Goal: Information Seeking & Learning: Learn about a topic

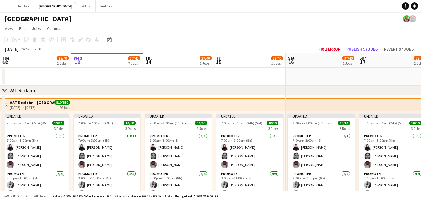
click at [3, 8] on button "Menu" at bounding box center [6, 6] width 12 height 12
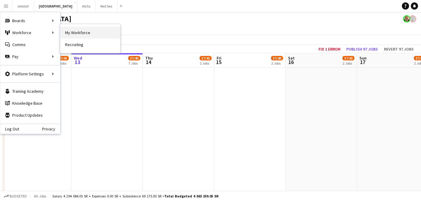
click at [93, 36] on link "My Workforce" at bounding box center [90, 33] width 60 height 12
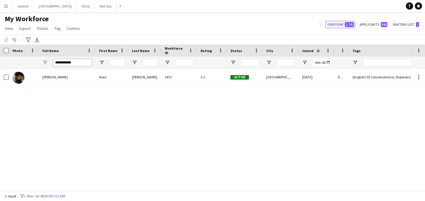
click at [79, 60] on input "**********" at bounding box center [72, 62] width 39 height 7
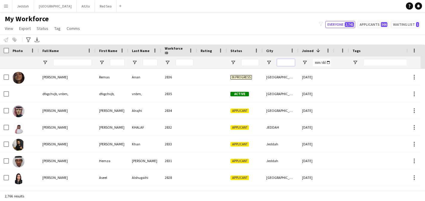
click at [286, 64] on input "City Filter Input" at bounding box center [286, 62] width 18 height 7
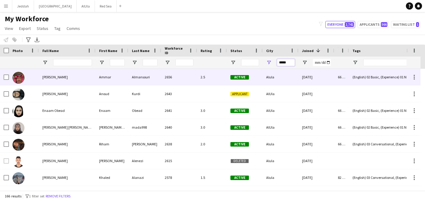
type input "*****"
click at [67, 75] on span "[PERSON_NAME]" at bounding box center [54, 77] width 25 height 4
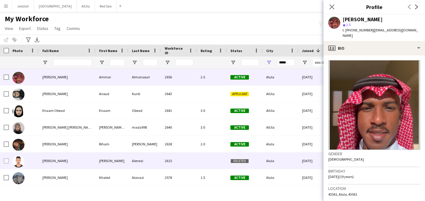
click at [72, 159] on div "[PERSON_NAME]" at bounding box center [67, 160] width 57 height 16
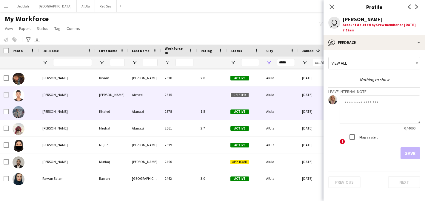
scroll to position [66, 0]
click at [62, 113] on span "[PERSON_NAME]" at bounding box center [54, 111] width 25 height 4
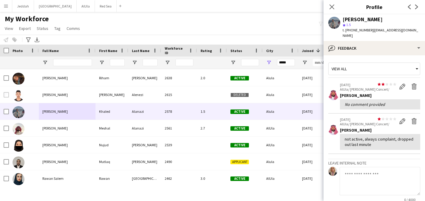
click at [355, 22] on div "star 1.5" at bounding box center [382, 24] width 78 height 5
click at [335, 22] on app-user-avatar at bounding box center [334, 23] width 12 height 12
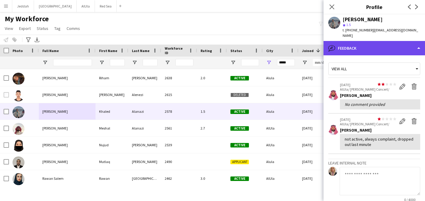
click at [420, 42] on div "bubble-pencil Feedback" at bounding box center [375, 48] width 102 height 14
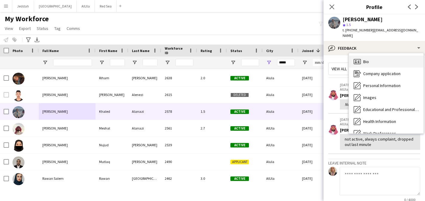
click at [370, 56] on div "Bio Bio" at bounding box center [386, 62] width 75 height 12
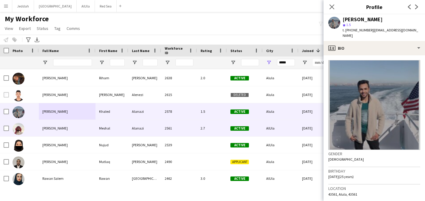
click at [59, 123] on div "[PERSON_NAME]" at bounding box center [67, 128] width 57 height 16
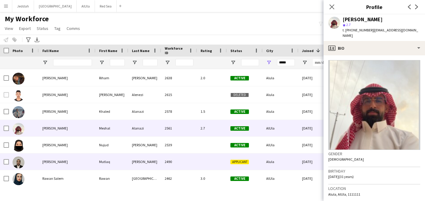
click at [62, 163] on span "[PERSON_NAME]" at bounding box center [54, 161] width 25 height 4
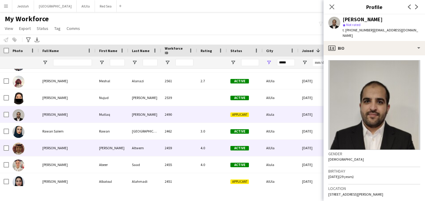
scroll to position [118, 0]
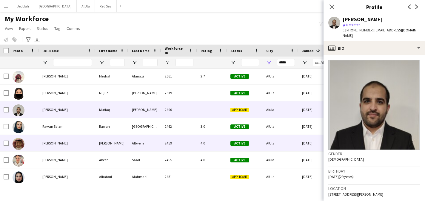
click at [69, 147] on div "[PERSON_NAME]" at bounding box center [67, 143] width 57 height 16
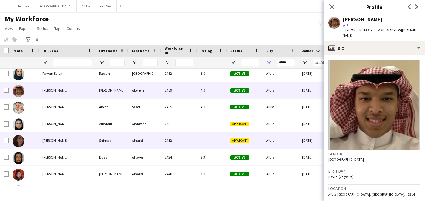
scroll to position [0, 0]
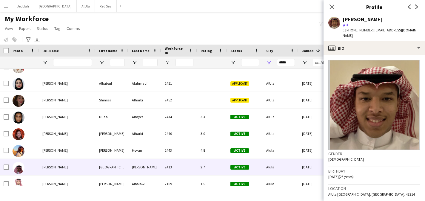
click at [67, 167] on span "[PERSON_NAME]" at bounding box center [54, 167] width 25 height 4
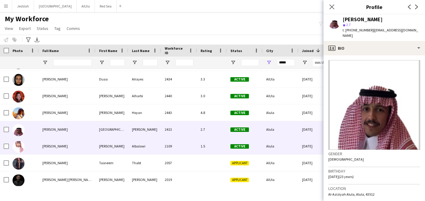
click at [68, 146] on span "[PERSON_NAME]" at bounding box center [54, 146] width 25 height 4
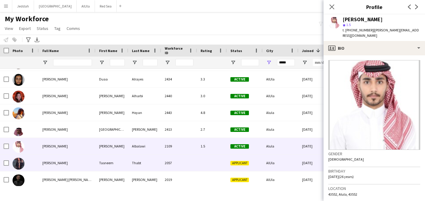
click at [67, 162] on div "[PERSON_NAME]" at bounding box center [67, 162] width 57 height 16
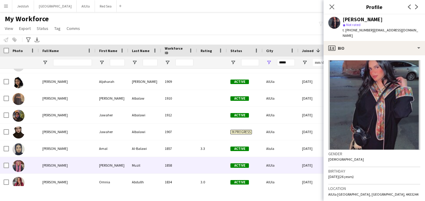
click at [67, 163] on span "[PERSON_NAME]" at bounding box center [54, 165] width 25 height 4
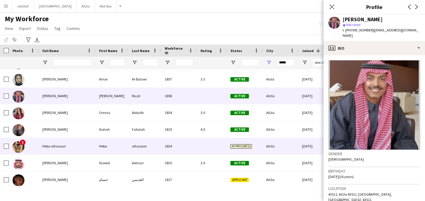
click at [62, 146] on span "Heba alhasaan" at bounding box center [54, 146] width 24 height 4
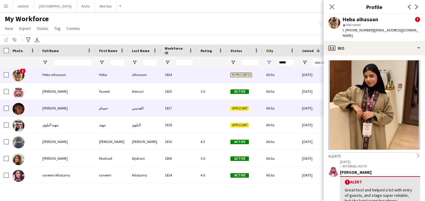
click at [57, 107] on span "[PERSON_NAME]" at bounding box center [54, 108] width 25 height 4
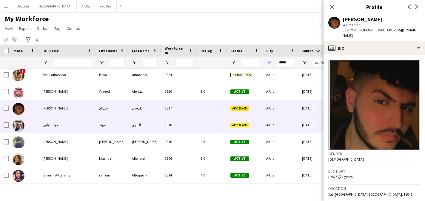
click at [55, 127] on div "مهند البلوي" at bounding box center [67, 124] width 57 height 16
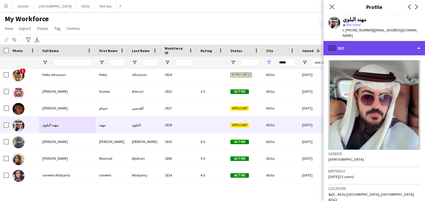
click at [360, 42] on div "profile Bio" at bounding box center [375, 48] width 102 height 14
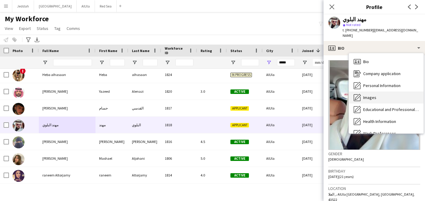
click at [376, 95] on span "Images" at bounding box center [369, 97] width 13 height 5
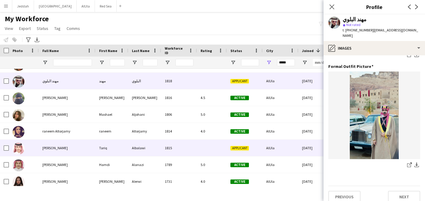
click at [55, 149] on span "[PERSON_NAME]" at bounding box center [54, 147] width 25 height 4
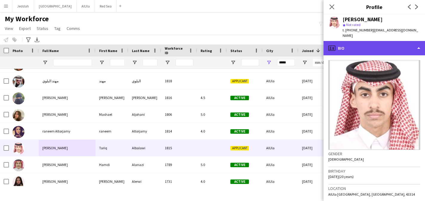
click at [351, 42] on div "profile Bio" at bounding box center [375, 48] width 102 height 14
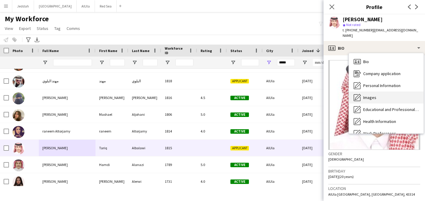
click at [368, 95] on span "Images" at bounding box center [369, 97] width 13 height 5
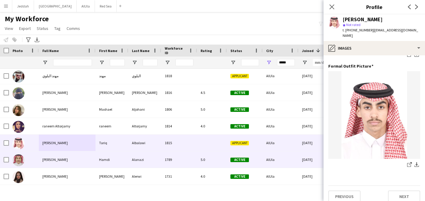
click at [67, 160] on div "[PERSON_NAME]" at bounding box center [67, 159] width 57 height 16
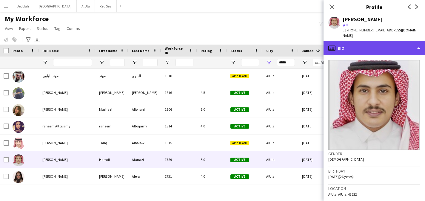
click at [408, 43] on div "profile Bio" at bounding box center [375, 48] width 102 height 14
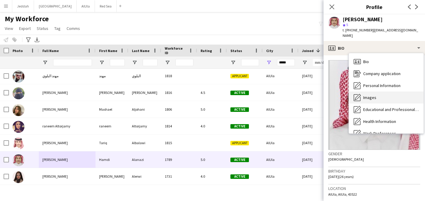
click at [390, 98] on div "Images Images" at bounding box center [386, 97] width 75 height 12
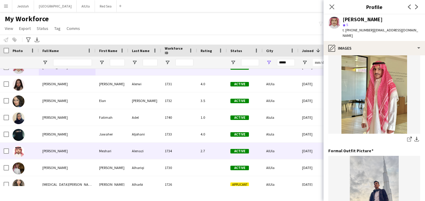
click at [69, 151] on div "[PERSON_NAME]" at bounding box center [67, 150] width 57 height 16
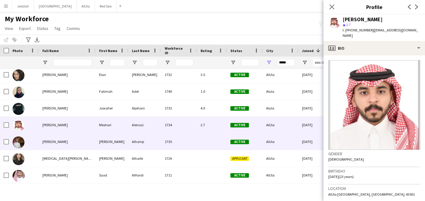
click at [67, 141] on span "[PERSON_NAME]" at bounding box center [54, 141] width 25 height 4
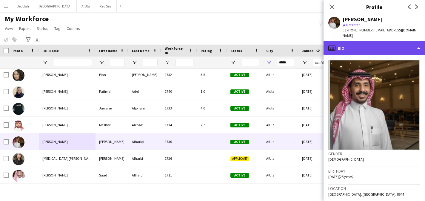
click at [397, 45] on div "profile Bio" at bounding box center [375, 48] width 102 height 14
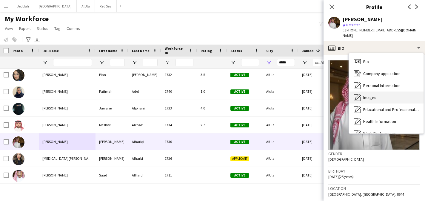
click at [383, 91] on div "Images Images" at bounding box center [386, 97] width 75 height 12
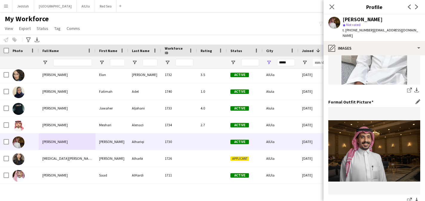
scroll to position [133, 0]
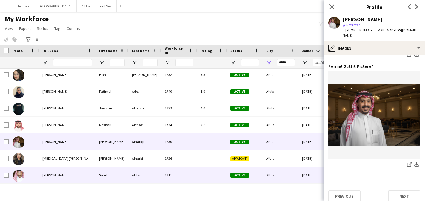
click at [57, 173] on span "[PERSON_NAME]" at bounding box center [54, 175] width 25 height 4
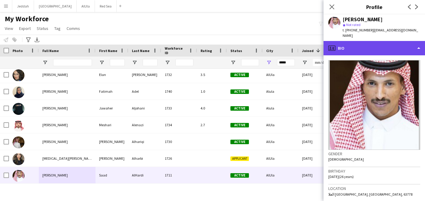
click at [395, 42] on div "profile Bio" at bounding box center [375, 48] width 102 height 14
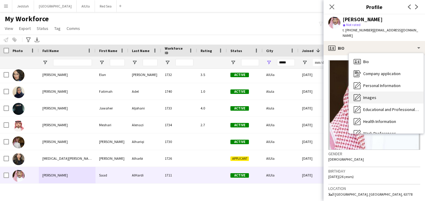
click at [387, 91] on div "Images Images" at bounding box center [386, 97] width 75 height 12
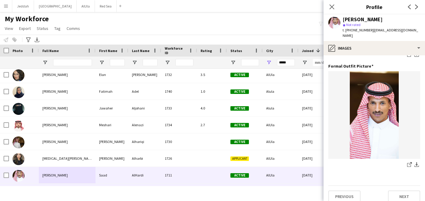
scroll to position [783, 0]
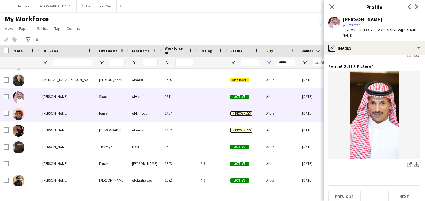
click at [64, 116] on div "[PERSON_NAME]" at bounding box center [67, 113] width 57 height 16
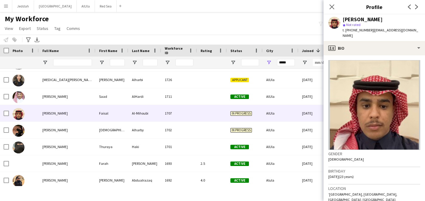
click at [370, 55] on app-crew-profile-bio "Gender [DEMOGRAPHIC_DATA] Birthday [DEMOGRAPHIC_DATA] (23 years) Location ‘[GEO…" at bounding box center [375, 127] width 102 height 145
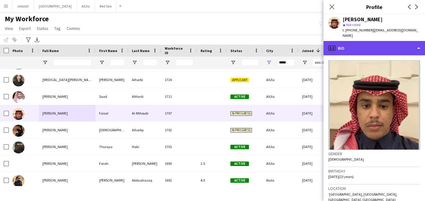
click at [368, 44] on div "profile Bio" at bounding box center [375, 48] width 102 height 14
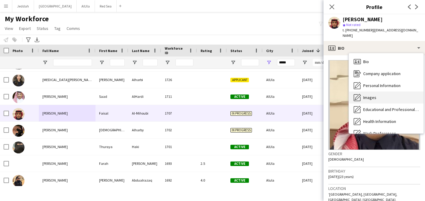
click at [371, 95] on span "Images" at bounding box center [369, 97] width 13 height 5
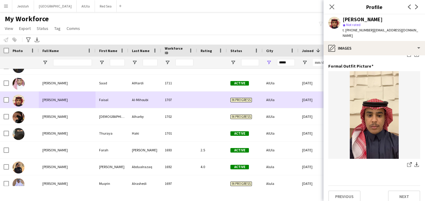
scroll to position [810, 0]
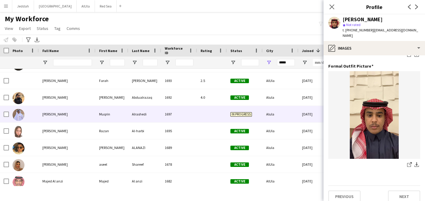
click at [66, 114] on span "[PERSON_NAME]" at bounding box center [54, 114] width 25 height 4
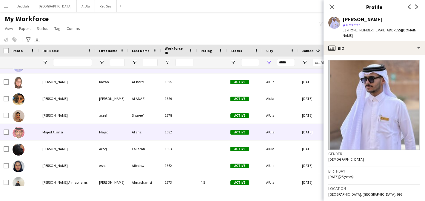
click at [64, 132] on div "Majed Al anzi" at bounding box center [67, 132] width 57 height 16
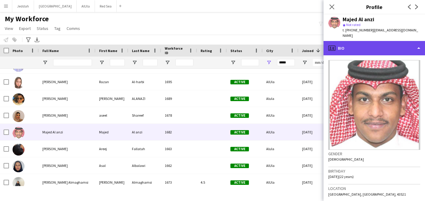
click at [349, 45] on div "profile Bio" at bounding box center [375, 48] width 102 height 14
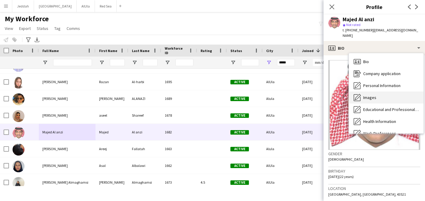
click at [376, 91] on div "Images Images" at bounding box center [386, 97] width 75 height 12
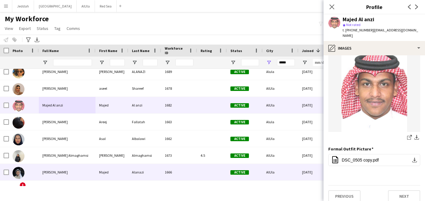
click at [68, 168] on div "[PERSON_NAME]" at bounding box center [67, 172] width 57 height 16
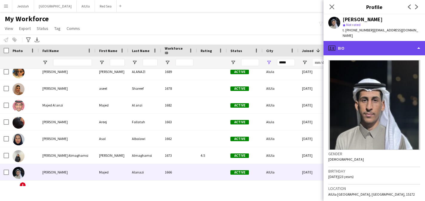
click at [384, 43] on div "profile Bio" at bounding box center [375, 48] width 102 height 14
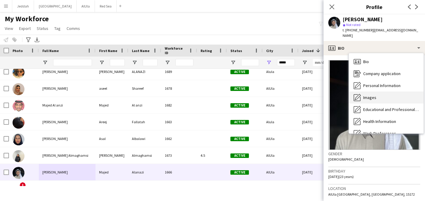
click at [386, 91] on div "Images Images" at bounding box center [386, 97] width 75 height 12
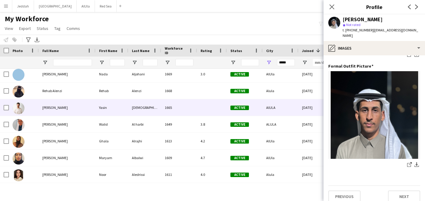
click at [68, 108] on div "[PERSON_NAME]" at bounding box center [67, 107] width 57 height 16
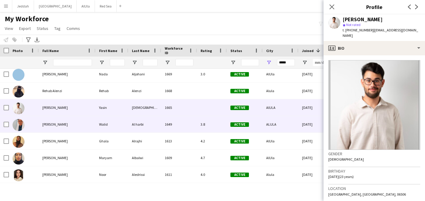
click at [65, 123] on div "[PERSON_NAME]" at bounding box center [67, 124] width 57 height 16
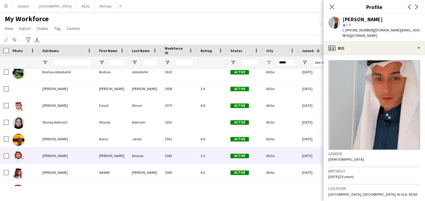
click at [67, 161] on div "[PERSON_NAME]" at bounding box center [67, 155] width 57 height 16
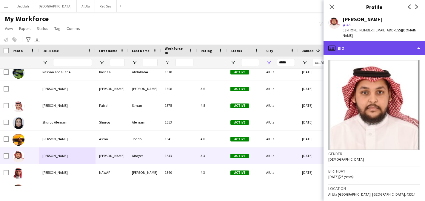
click at [411, 43] on div "profile Bio" at bounding box center [375, 48] width 102 height 14
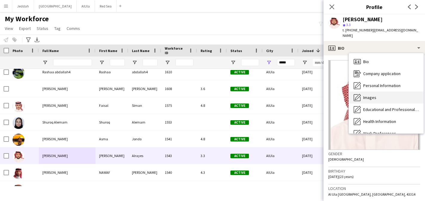
click at [386, 94] on div "Images Images" at bounding box center [386, 97] width 75 height 12
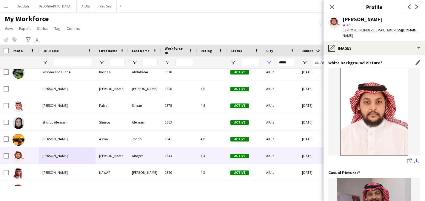
click at [414, 158] on app-icon "download-bottom" at bounding box center [416, 161] width 5 height 6
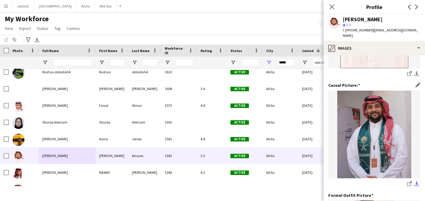
click at [414, 181] on app-icon "download-bottom" at bounding box center [416, 184] width 5 height 6
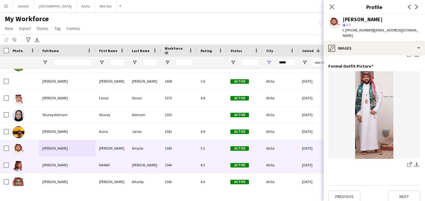
click at [60, 164] on span "[PERSON_NAME]" at bounding box center [54, 164] width 25 height 4
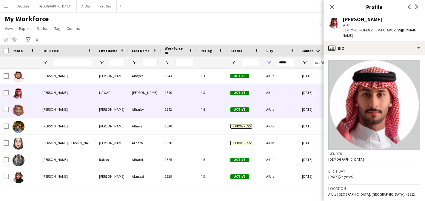
click at [67, 111] on div "[PERSON_NAME]" at bounding box center [67, 109] width 57 height 16
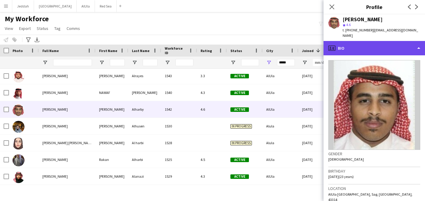
click at [391, 45] on div "profile Bio" at bounding box center [375, 48] width 102 height 14
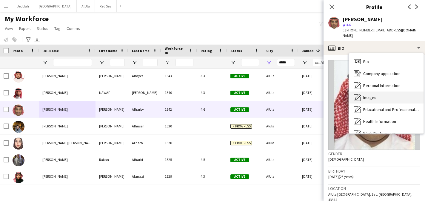
click at [386, 91] on div "Images Images" at bounding box center [386, 97] width 75 height 12
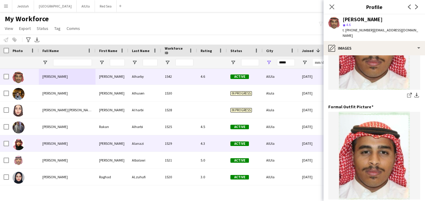
click at [66, 143] on div "[PERSON_NAME]" at bounding box center [67, 143] width 57 height 16
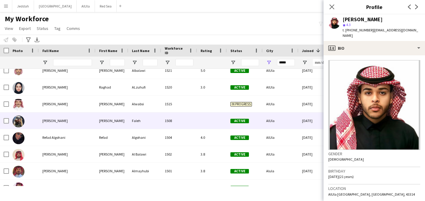
click at [60, 125] on div "[PERSON_NAME]" at bounding box center [67, 120] width 57 height 16
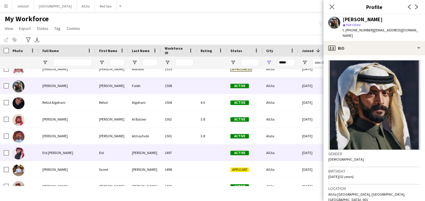
click at [68, 153] on div "Eid [PERSON_NAME]" at bounding box center [67, 152] width 57 height 16
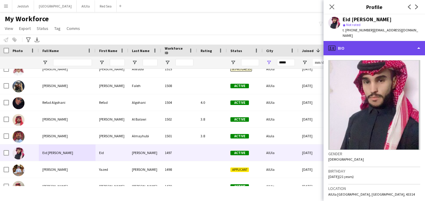
click at [380, 41] on div "profile Bio" at bounding box center [375, 48] width 102 height 14
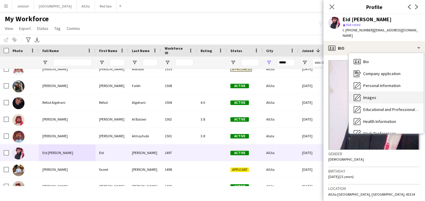
click at [383, 92] on div "Images Images" at bounding box center [386, 97] width 75 height 12
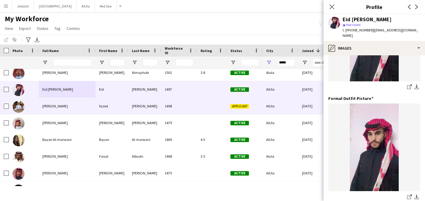
click at [66, 104] on div "[PERSON_NAME]" at bounding box center [67, 106] width 57 height 16
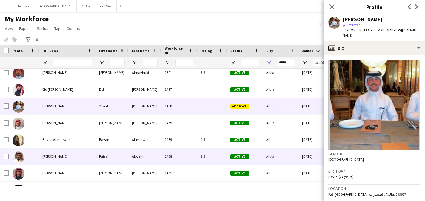
click at [69, 157] on div "[PERSON_NAME]" at bounding box center [67, 156] width 57 height 16
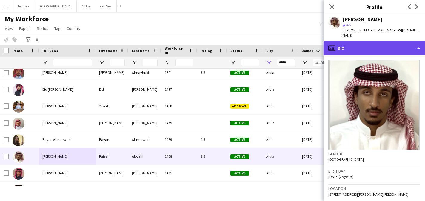
click at [392, 47] on div "profile Bio" at bounding box center [375, 48] width 102 height 14
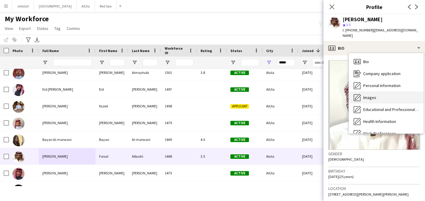
click at [385, 94] on div "Images Images" at bounding box center [386, 97] width 75 height 12
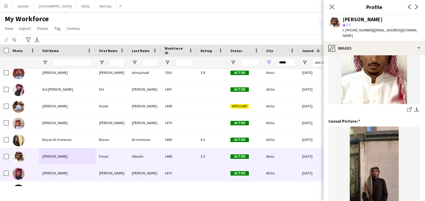
click at [66, 170] on div "[PERSON_NAME]" at bounding box center [67, 173] width 57 height 16
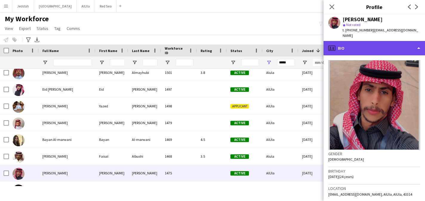
click at [395, 46] on div "profile Bio" at bounding box center [375, 48] width 102 height 14
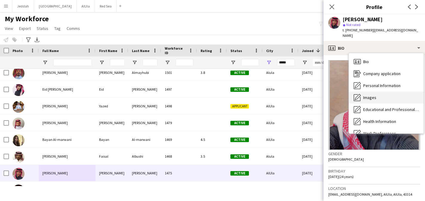
click at [386, 92] on div "Images Images" at bounding box center [386, 97] width 75 height 12
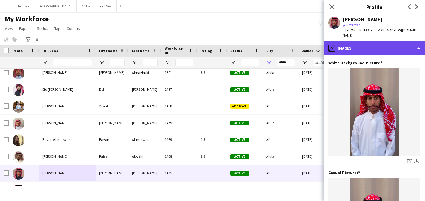
click at [360, 41] on div "pencil4 Images" at bounding box center [375, 48] width 102 height 14
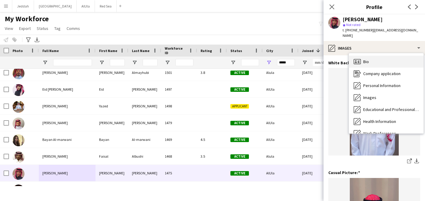
click at [365, 59] on span "Bio" at bounding box center [366, 61] width 6 height 5
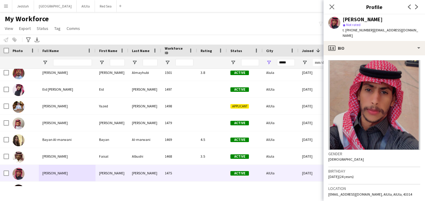
click at [376, 88] on img at bounding box center [374, 105] width 92 height 90
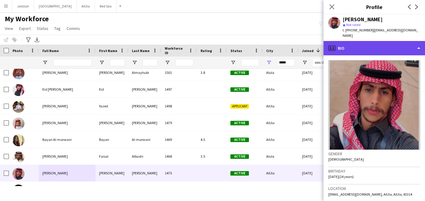
click at [419, 43] on div "profile Bio" at bounding box center [375, 48] width 102 height 14
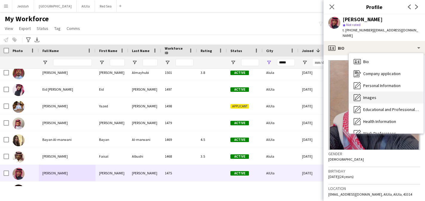
click at [389, 93] on div "Images Images" at bounding box center [386, 97] width 75 height 12
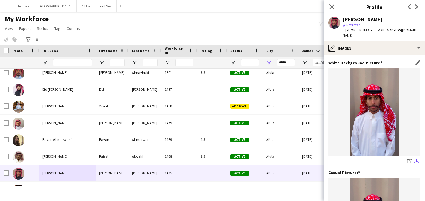
click at [414, 158] on app-icon "download-bottom" at bounding box center [416, 161] width 5 height 6
